Goal: Contribute content: Add original content to the website for others to see

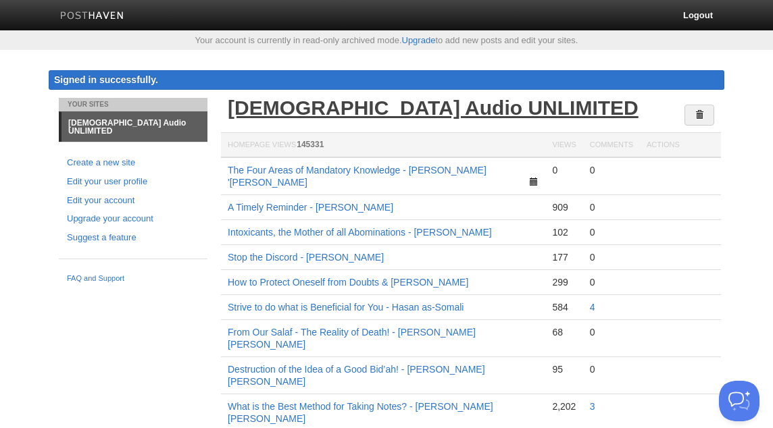
click at [385, 107] on link "[DEMOGRAPHIC_DATA] Audio UNLIMITED" at bounding box center [433, 108] width 411 height 22
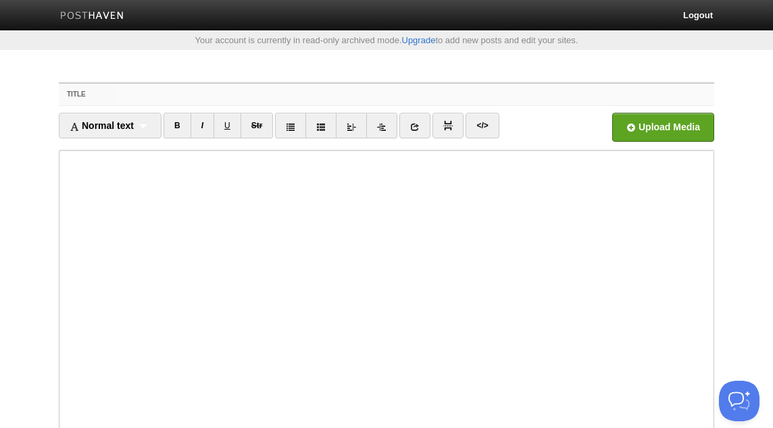
click at [165, 93] on input "Title" at bounding box center [414, 95] width 601 height 22
paste input "My Sisters, Get Your ?My Sisters, Get Your Priorities Right! - [PERSON_NAME]"
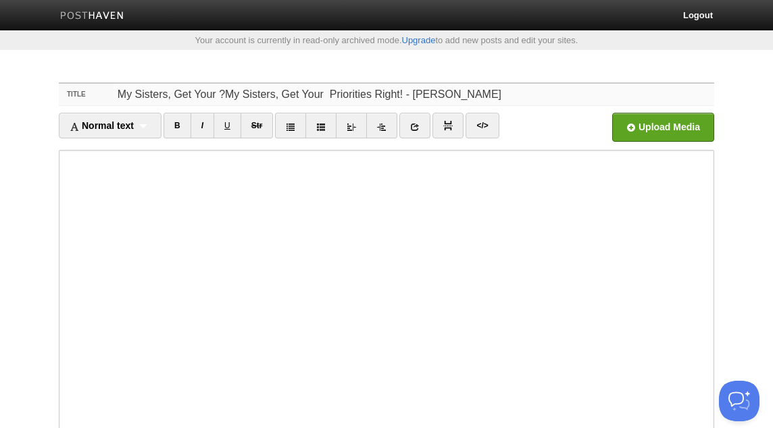
click at [224, 93] on input "My Sisters, Get Your ?My Sisters, Get Your Priorities Right! - [PERSON_NAME]" at bounding box center [414, 95] width 601 height 22
click at [216, 91] on input "My Sisters, Get Your Priorities Right! - [PERSON_NAME]" at bounding box center [414, 95] width 601 height 22
click at [310, 97] on input "My Sisters, Get Your Priorities Right! - [PERSON_NAME]" at bounding box center [414, 95] width 601 height 22
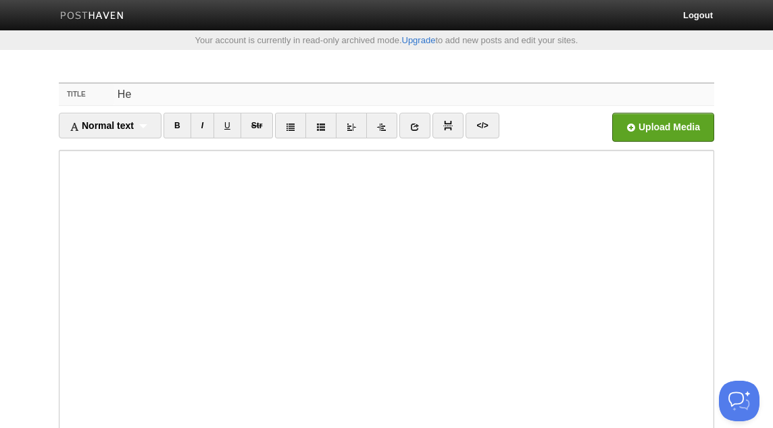
type input "My Sisters, Get Your Priorities Right! - [PERSON_NAME]"
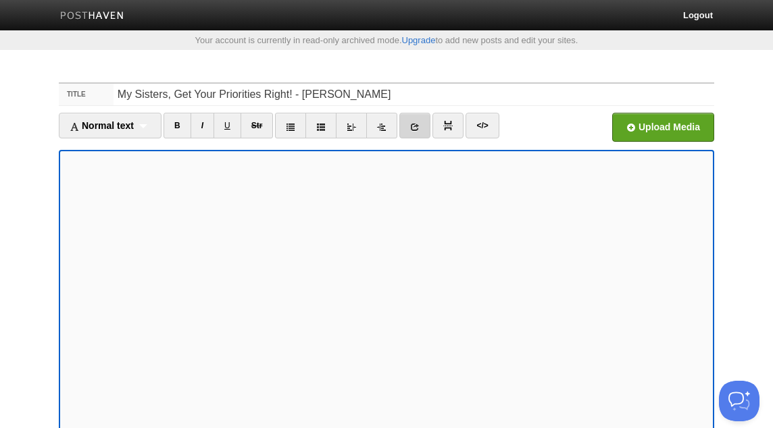
click at [422, 129] on link at bounding box center [414, 126] width 31 height 26
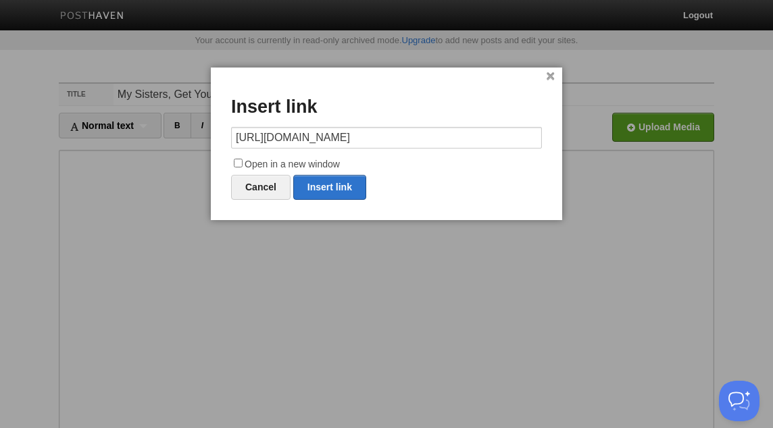
scroll to position [0, 1]
type input "[URL][DOMAIN_NAME]"
click at [312, 162] on label "Open in a new window" at bounding box center [386, 165] width 311 height 16
click at [243, 162] on input "Open in a new window" at bounding box center [238, 163] width 9 height 9
checkbox input "true"
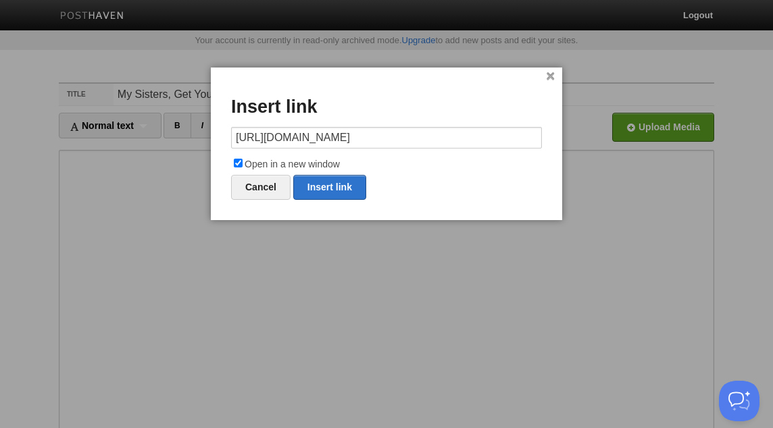
scroll to position [0, 0]
click at [325, 187] on link "Insert link" at bounding box center [329, 187] width 73 height 25
type input "https://"
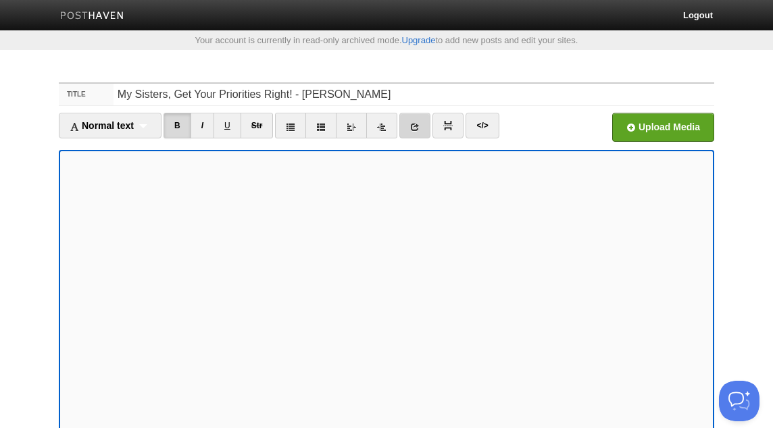
click at [419, 125] on icon at bounding box center [414, 126] width 9 height 9
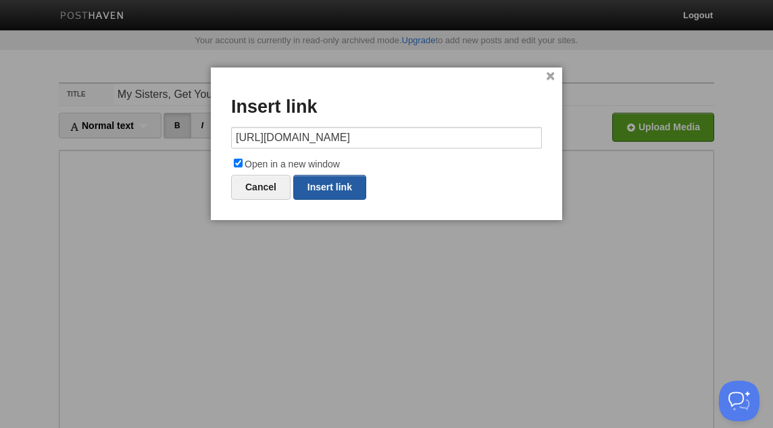
click at [330, 182] on link "Insert link" at bounding box center [329, 187] width 73 height 25
type input "https://"
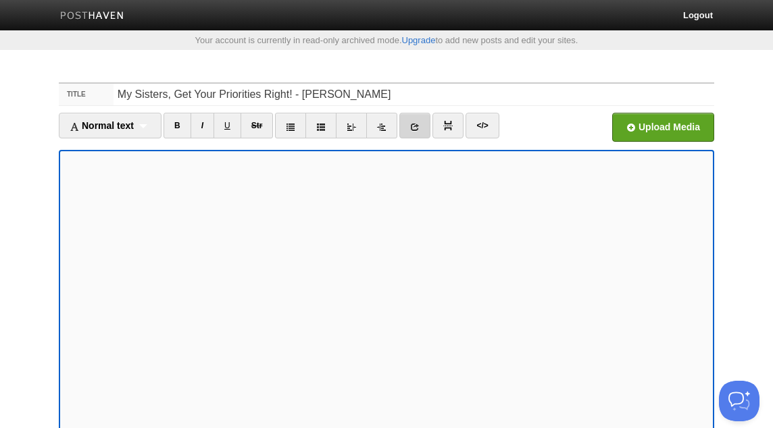
click at [420, 125] on icon at bounding box center [414, 126] width 9 height 9
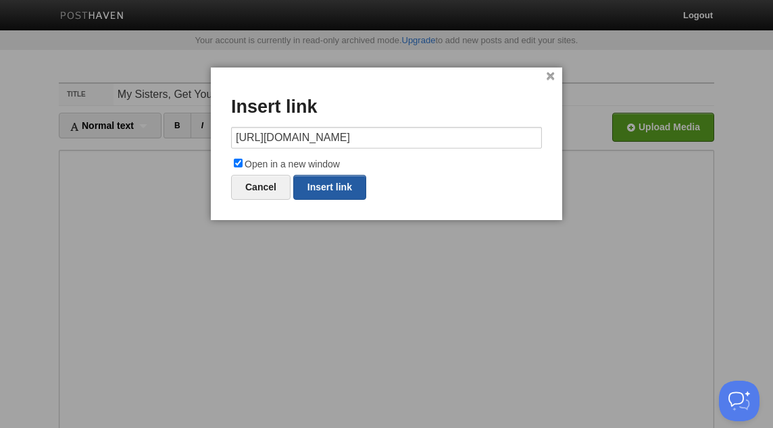
click at [348, 182] on link "Insert link" at bounding box center [329, 187] width 73 height 25
type input "https://"
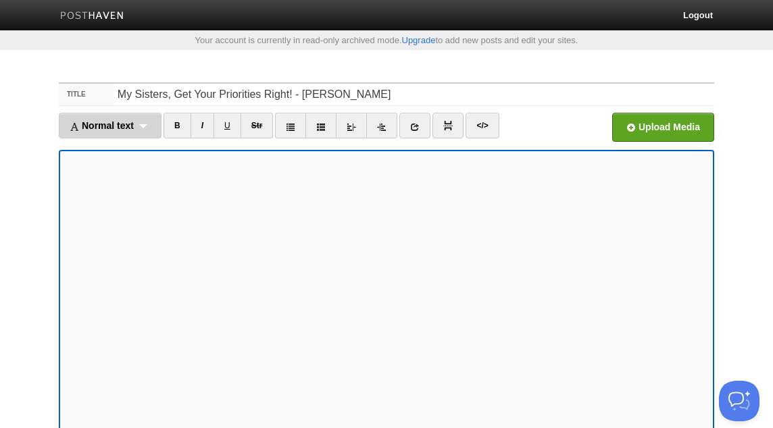
click at [153, 122] on div "Normal text Normal text Heading 1 Heading 2 Heading 3" at bounding box center [110, 126] width 103 height 26
click at [114, 147] on link "Normal text" at bounding box center [109, 155] width 101 height 20
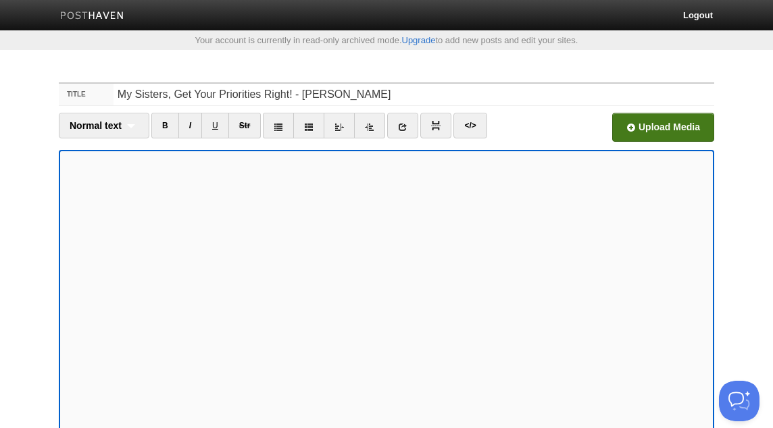
click at [629, 137] on input "file" at bounding box center [255, 131] width 1023 height 69
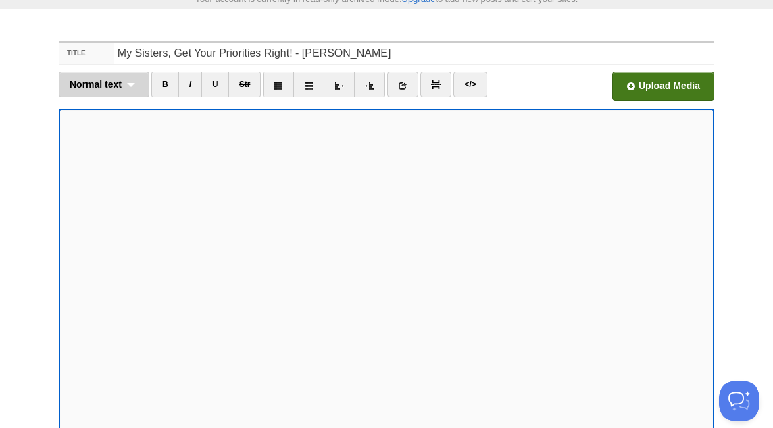
click at [120, 84] on span "Normal text" at bounding box center [96, 84] width 52 height 11
click at [116, 111] on link "Normal text" at bounding box center [103, 114] width 89 height 20
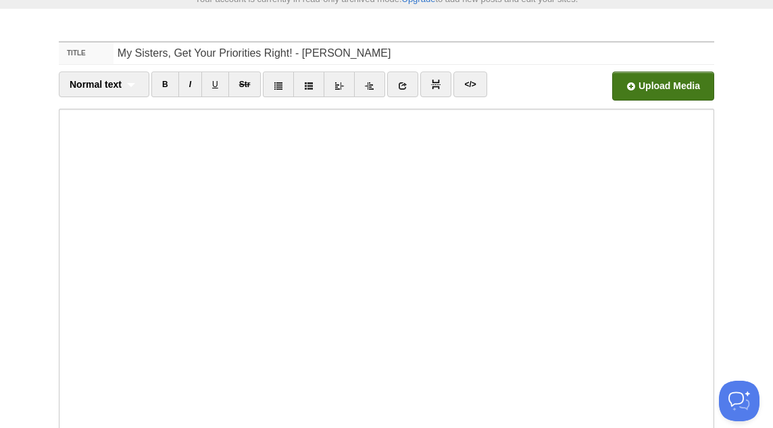
click at [540, 75] on ul "Normal text Normal text Heading 1 Heading 2 Heading 3 B I U Str" at bounding box center [305, 88] width 492 height 32
click at [658, 91] on input "file" at bounding box center [255, 89] width 1023 height 69
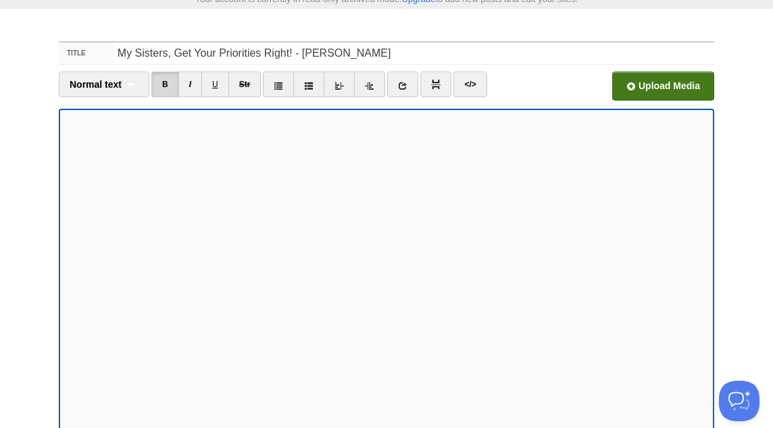
scroll to position [162, 0]
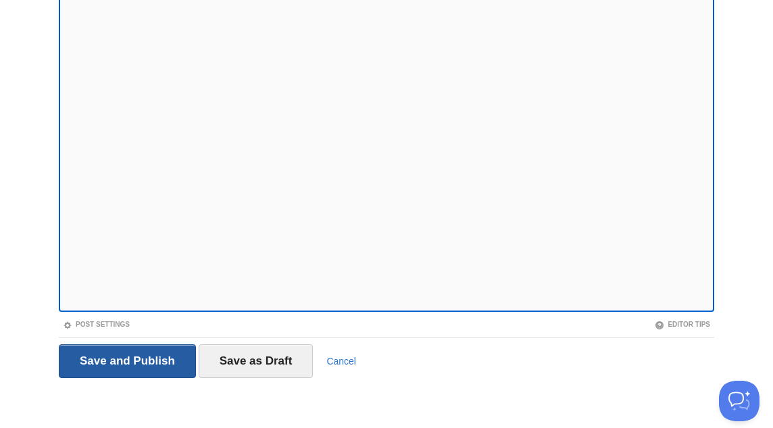
click at [116, 357] on input "Save and Publish" at bounding box center [127, 362] width 137 height 34
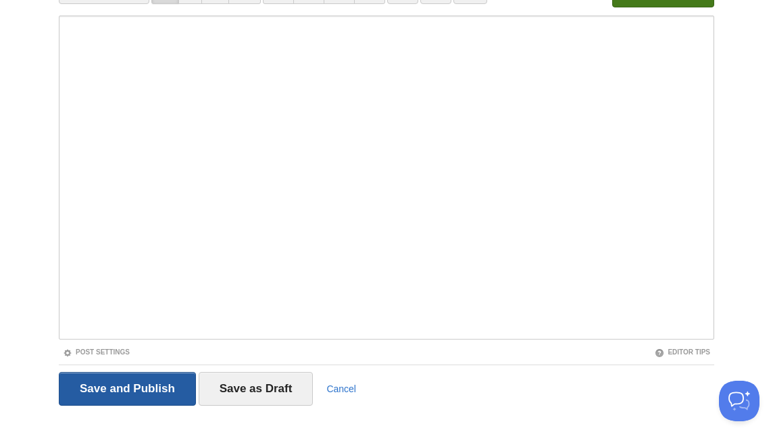
scroll to position [70, 0]
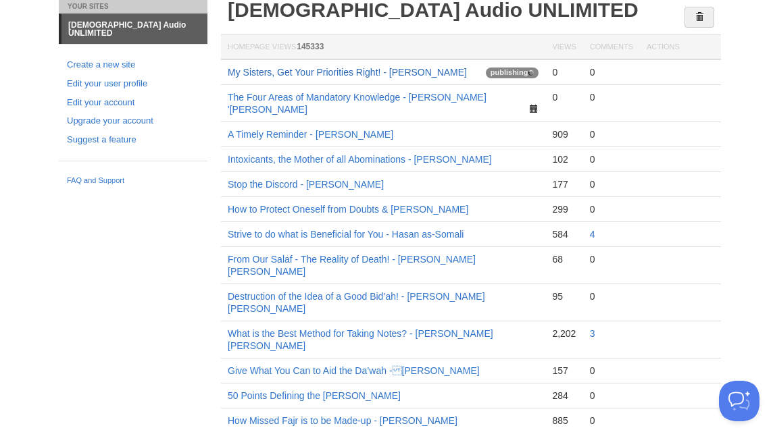
click at [403, 74] on link "My Sisters, Get Your Priorities Right! - [PERSON_NAME]" at bounding box center [347, 72] width 239 height 11
